Goal: Download file/media

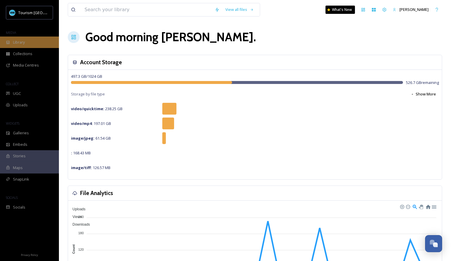
click at [29, 41] on div "Library" at bounding box center [29, 42] width 59 height 11
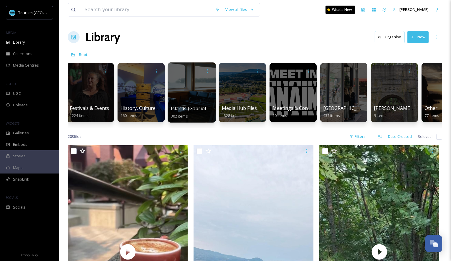
scroll to position [0, 363]
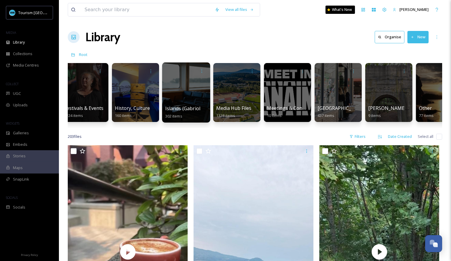
click at [194, 100] on div at bounding box center [186, 92] width 48 height 60
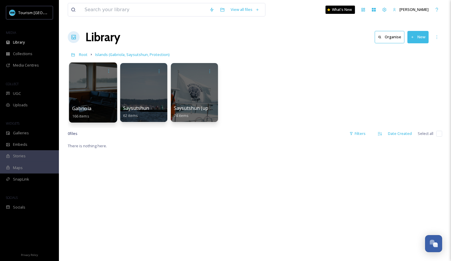
click at [96, 99] on div at bounding box center [93, 92] width 48 height 60
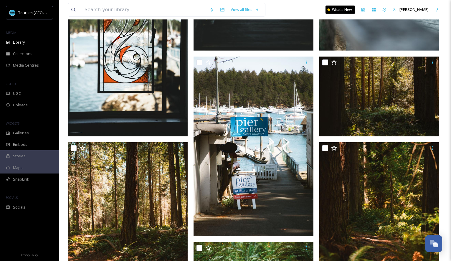
scroll to position [586, 0]
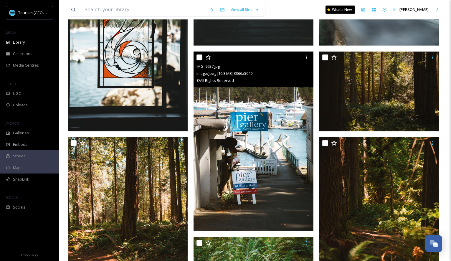
click at [200, 57] on input "checkbox" at bounding box center [200, 58] width 6 height 6
checkbox input "true"
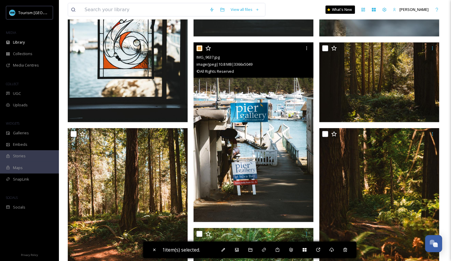
scroll to position [615, 0]
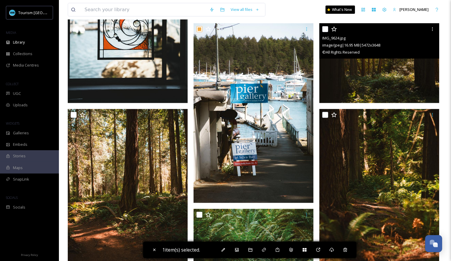
click at [325, 29] on input "checkbox" at bounding box center [325, 29] width 6 height 6
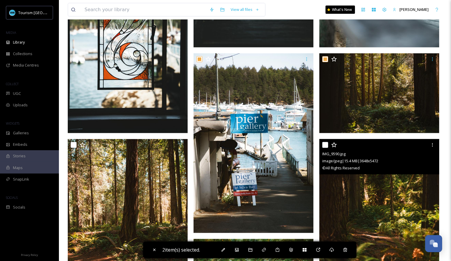
scroll to position [569, 0]
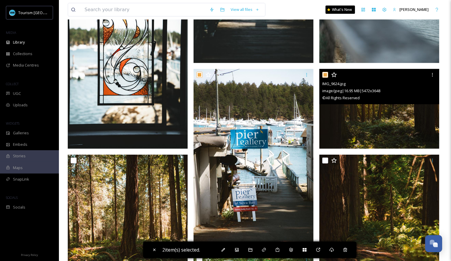
click at [325, 73] on input "checkbox" at bounding box center [325, 75] width 6 height 6
checkbox input "false"
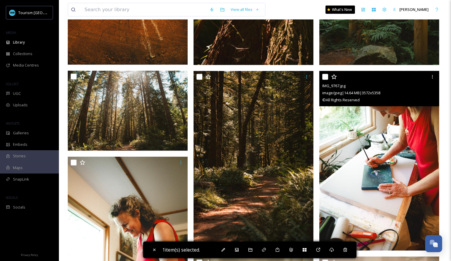
click at [326, 77] on input "checkbox" at bounding box center [325, 77] width 6 height 6
checkbox input "true"
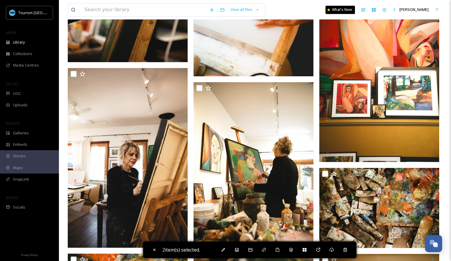
scroll to position [2137, 0]
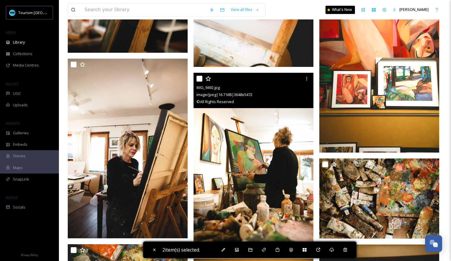
click at [197, 77] on input "checkbox" at bounding box center [200, 79] width 6 height 6
checkbox input "true"
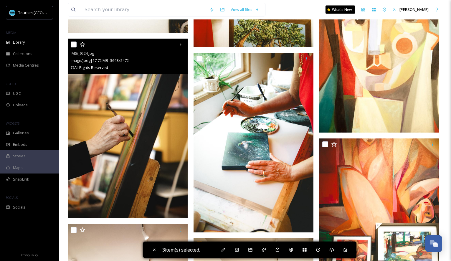
scroll to position [1959, 0]
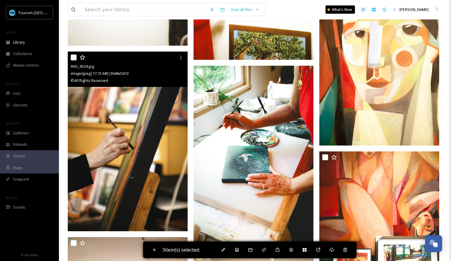
click at [73, 55] on input "checkbox" at bounding box center [74, 58] width 6 height 6
checkbox input "true"
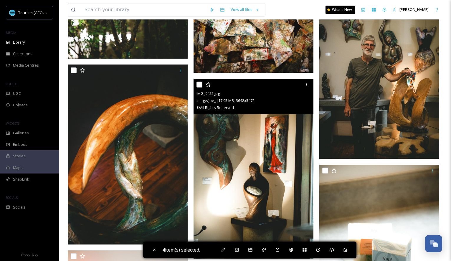
scroll to position [2534, 0]
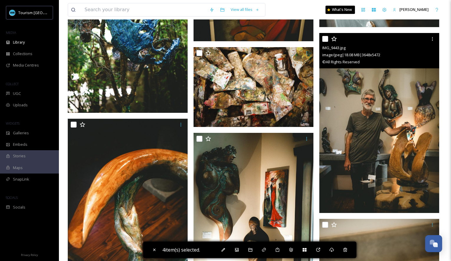
click at [326, 39] on input "checkbox" at bounding box center [325, 39] width 6 height 6
checkbox input "true"
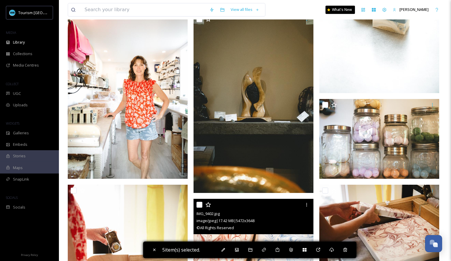
scroll to position [2812, 0]
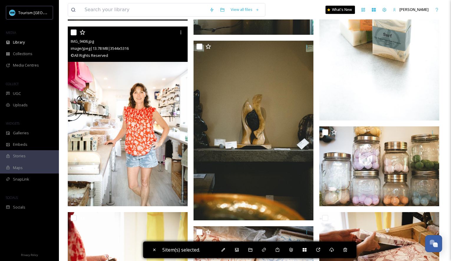
click at [75, 35] on input "checkbox" at bounding box center [74, 32] width 6 height 6
checkbox input "true"
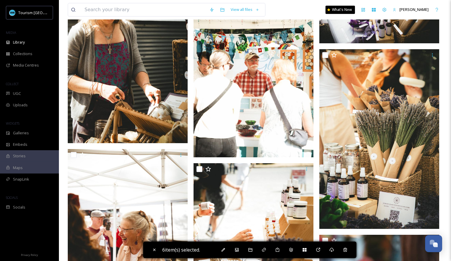
scroll to position [3469, 0]
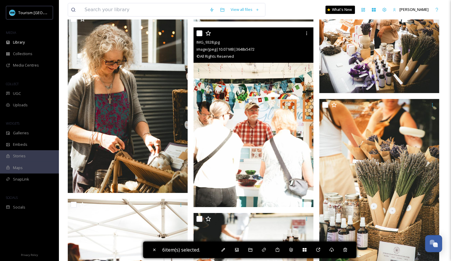
click at [200, 34] on input "checkbox" at bounding box center [200, 33] width 6 height 6
checkbox input "true"
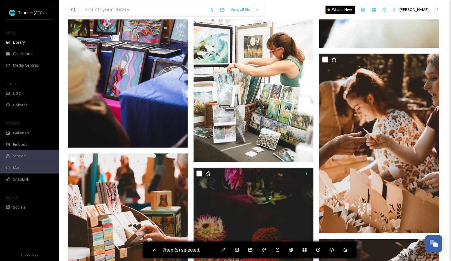
scroll to position [3847, 0]
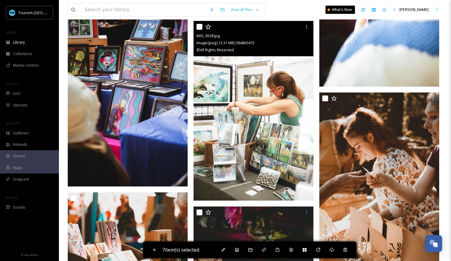
click at [199, 26] on input "checkbox" at bounding box center [200, 27] width 6 height 6
checkbox input "true"
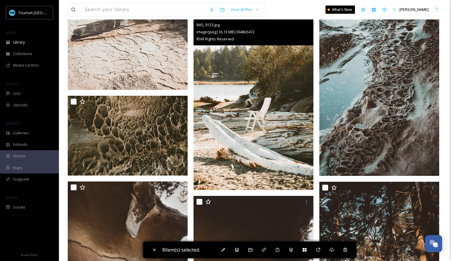
scroll to position [5061, 0]
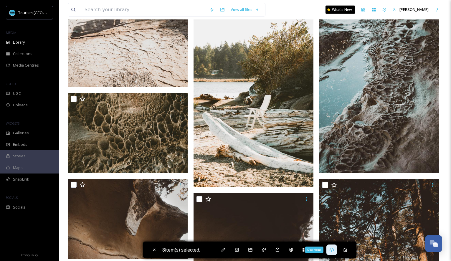
click at [334, 250] on icon at bounding box center [331, 250] width 5 height 5
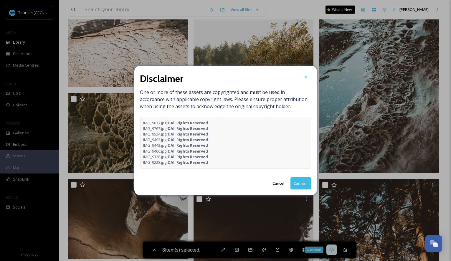
click at [302, 182] on button "Confirm" at bounding box center [301, 183] width 21 height 12
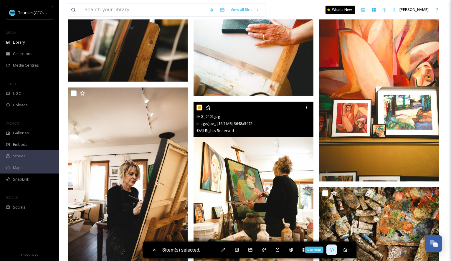
scroll to position [2107, 0]
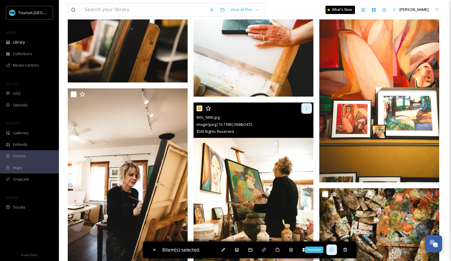
click at [305, 107] on icon at bounding box center [306, 108] width 5 height 5
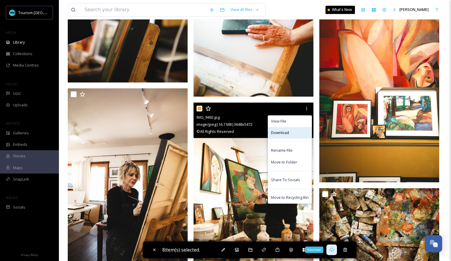
click at [294, 131] on div "Download" at bounding box center [290, 132] width 44 height 11
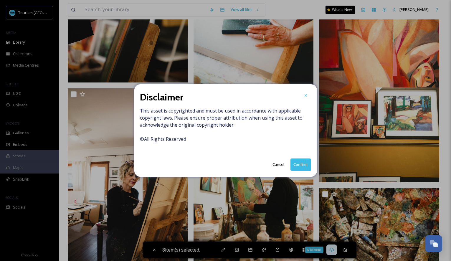
click at [304, 163] on button "Confirm" at bounding box center [301, 165] width 21 height 12
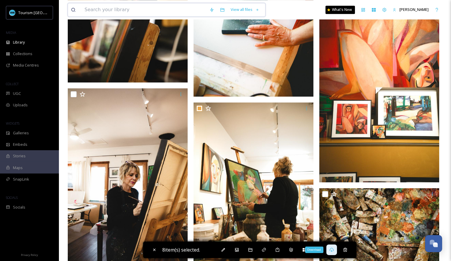
click at [158, 11] on input at bounding box center [144, 9] width 125 height 13
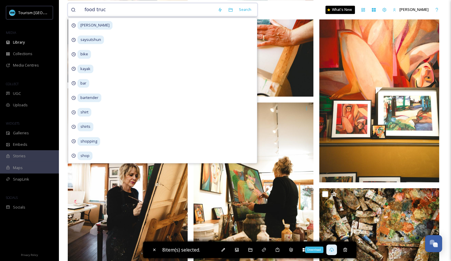
type input "food truck"
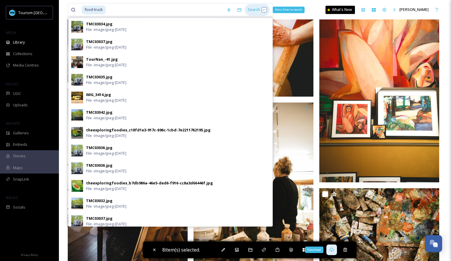
click at [250, 11] on div "Search Press Enter to search" at bounding box center [257, 9] width 25 height 11
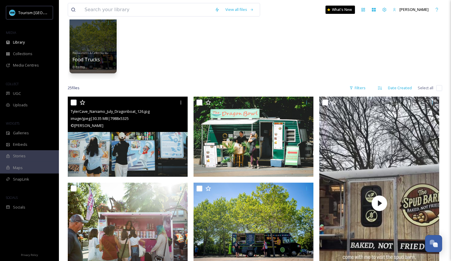
scroll to position [39, 0]
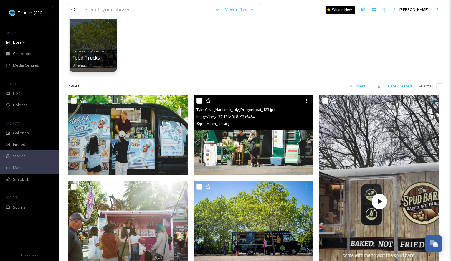
click at [197, 97] on div at bounding box center [255, 100] width 116 height 11
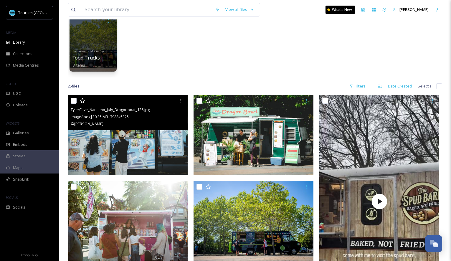
click at [75, 101] on input "checkbox" at bounding box center [74, 101] width 6 height 6
checkbox input "true"
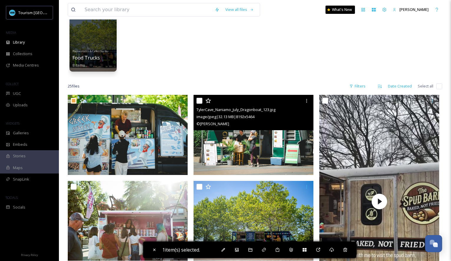
click at [200, 98] on input "checkbox" at bounding box center [200, 101] width 6 height 6
checkbox input "true"
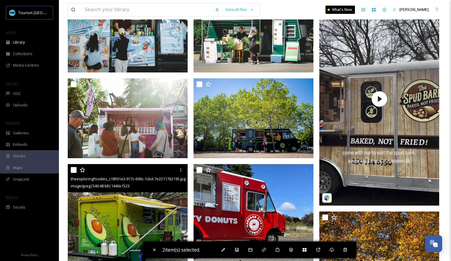
scroll to position [148, 0]
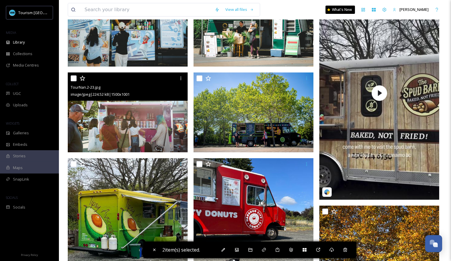
click at [75, 79] on input "checkbox" at bounding box center [74, 78] width 6 height 6
checkbox input "true"
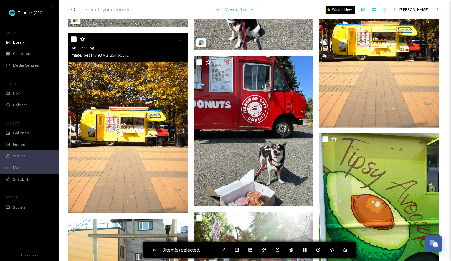
scroll to position [390, 0]
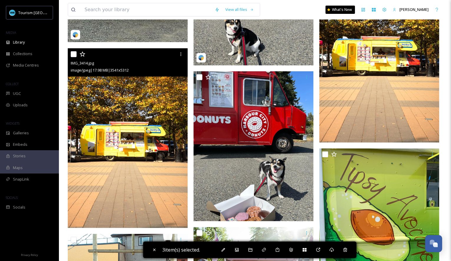
click at [74, 52] on input "checkbox" at bounding box center [74, 54] width 6 height 6
checkbox input "true"
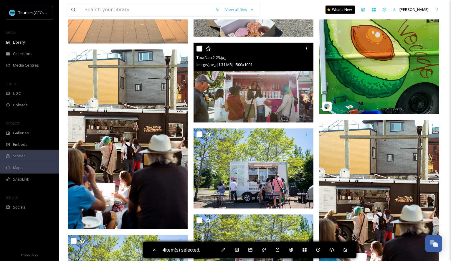
scroll to position [589, 0]
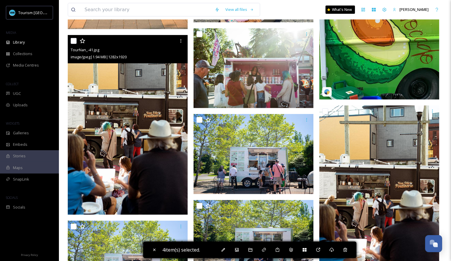
click at [75, 41] on input "checkbox" at bounding box center [74, 41] width 6 height 6
checkbox input "true"
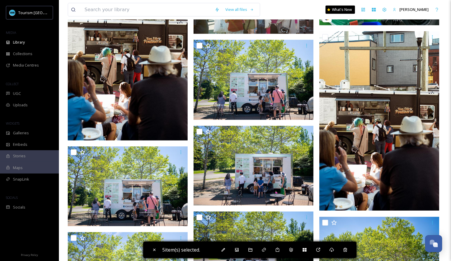
scroll to position [665, 0]
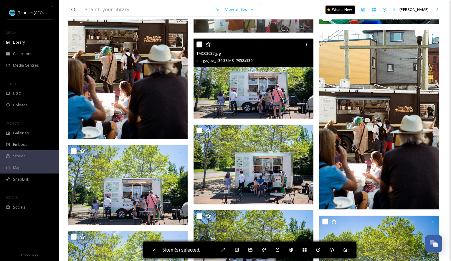
click at [198, 45] on input "checkbox" at bounding box center [200, 45] width 6 height 6
checkbox input "true"
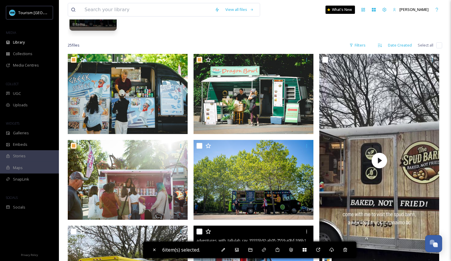
scroll to position [0, 0]
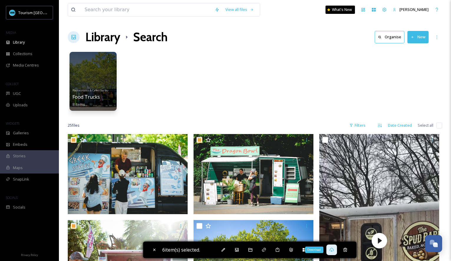
click at [333, 250] on icon at bounding box center [331, 250] width 4 height 4
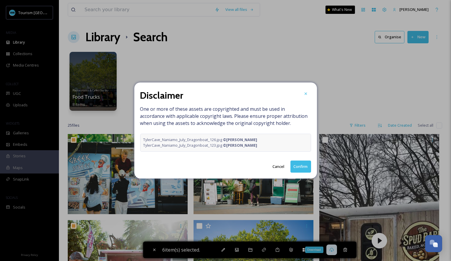
click at [306, 169] on button "Confirm" at bounding box center [301, 167] width 21 height 12
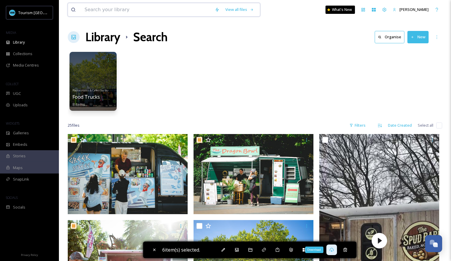
click at [178, 11] on input at bounding box center [147, 9] width 130 height 13
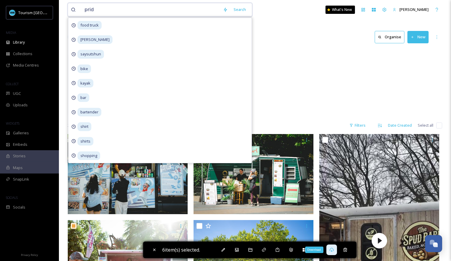
type input "pride"
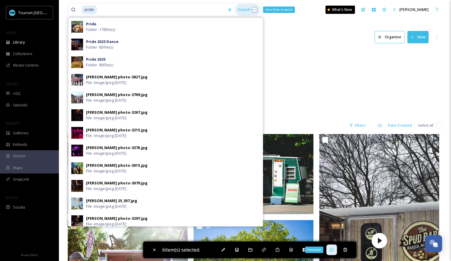
click at [237, 12] on div "Search Press Enter to search" at bounding box center [247, 9] width 25 height 11
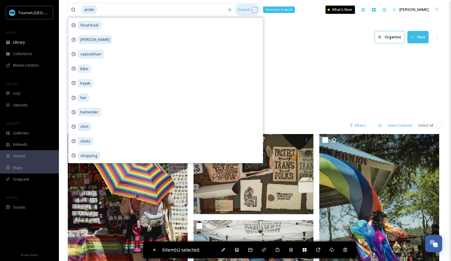
click at [235, 9] on div "Search Press Enter to search" at bounding box center [247, 9] width 25 height 11
click at [239, 10] on div "Search Press Enter to search" at bounding box center [247, 9] width 25 height 11
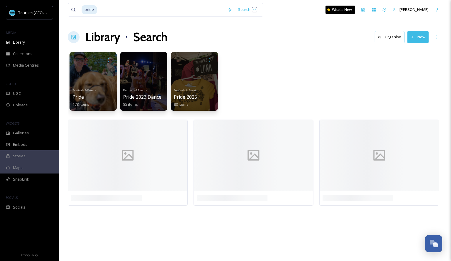
click at [322, 99] on div "Festivals & Events Pride 178 items Festivals & Events Pride 2023 Dance 85 items…" at bounding box center [255, 83] width 374 height 68
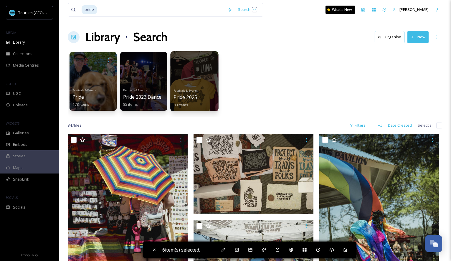
click at [192, 93] on div "Festivals & Events Pride 2025 80 items" at bounding box center [195, 97] width 42 height 22
click at [192, 97] on span "Pride 2025" at bounding box center [186, 97] width 24 height 6
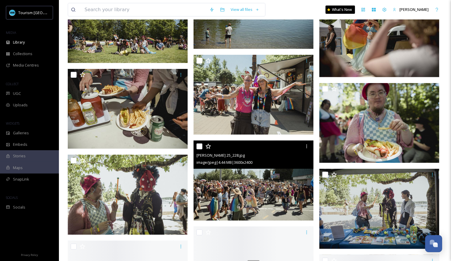
scroll to position [544, 0]
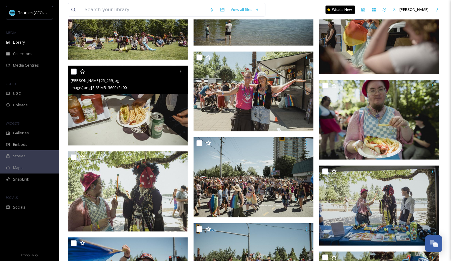
click at [75, 71] on input "checkbox" at bounding box center [74, 72] width 6 height 6
checkbox input "true"
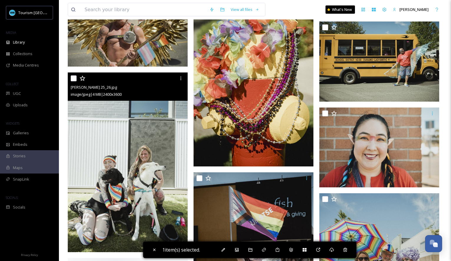
scroll to position [1753, 0]
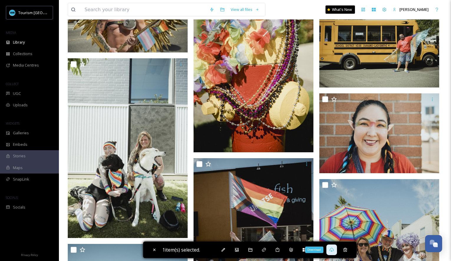
click at [334, 251] on icon at bounding box center [331, 250] width 5 height 5
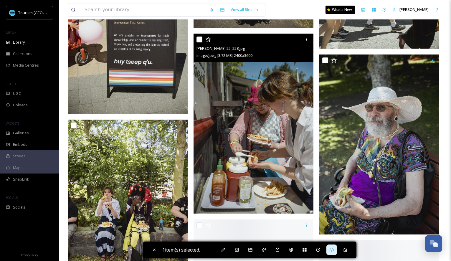
scroll to position [2808, 0]
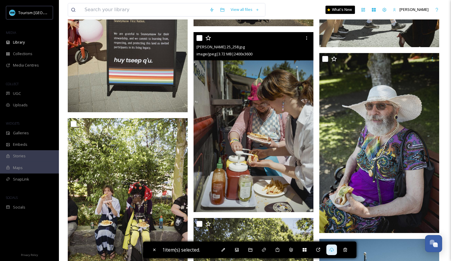
click at [249, 44] on div "[PERSON_NAME] 25_258.jpg" at bounding box center [255, 46] width 116 height 7
click at [307, 38] on icon at bounding box center [306, 38] width 5 height 5
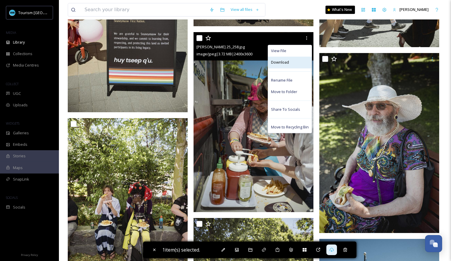
click at [294, 64] on div "Download" at bounding box center [290, 62] width 44 height 11
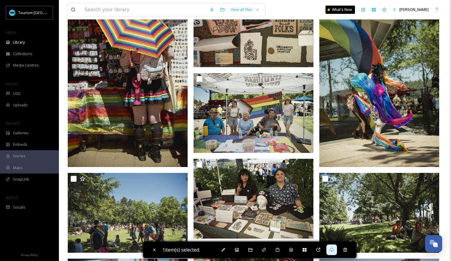
scroll to position [0, 0]
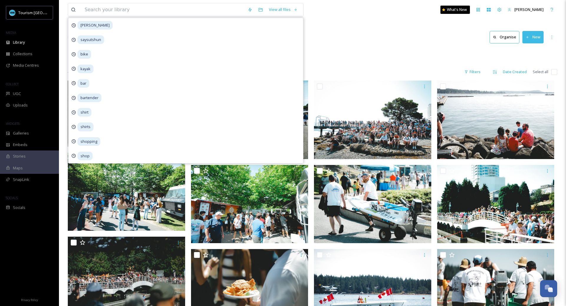
click at [397, 10] on div "View all files justin parsons saysutshun bike kayak bar bartender shirt shirts …" at bounding box center [312, 9] width 489 height 19
